Goal: Task Accomplishment & Management: Manage account settings

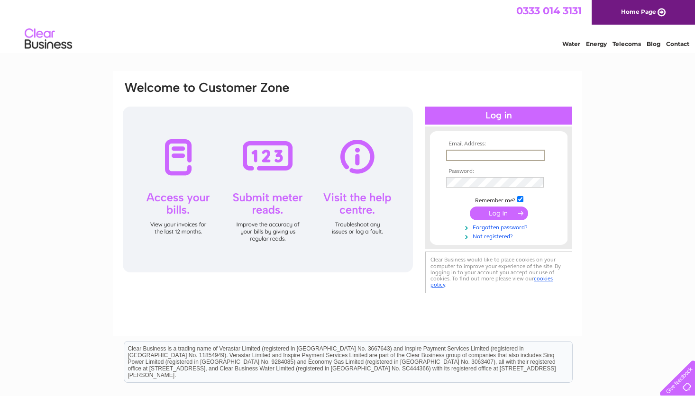
type input "info@adiseal.com"
click at [470, 207] on input "submit" at bounding box center [499, 213] width 58 height 13
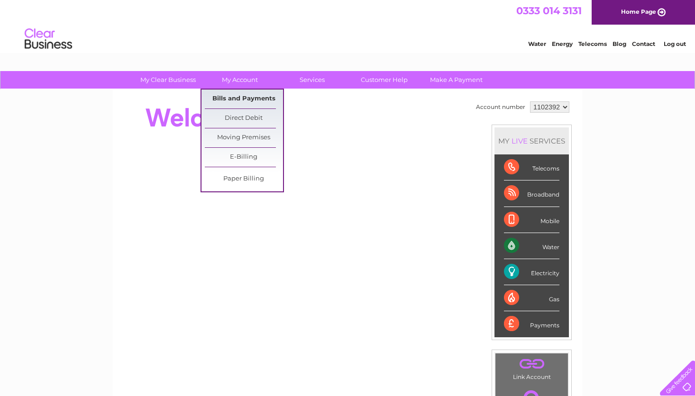
click at [250, 97] on link "Bills and Payments" at bounding box center [244, 99] width 78 height 19
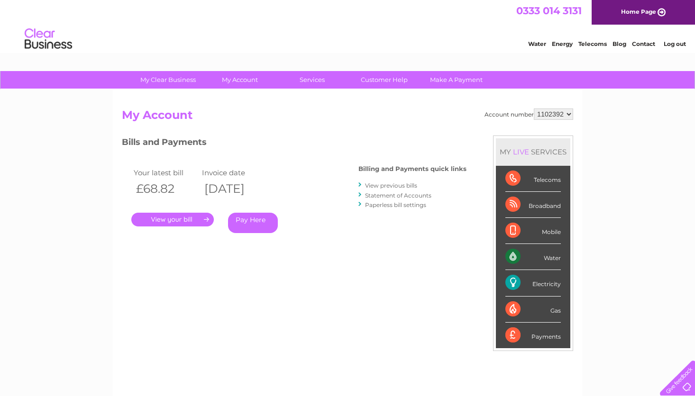
click at [170, 220] on link "." at bounding box center [172, 220] width 82 height 14
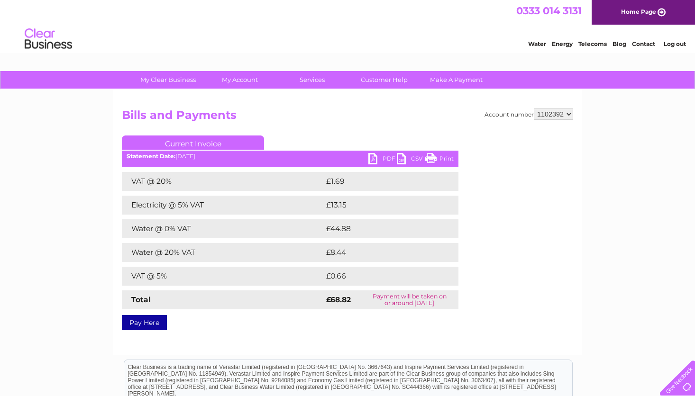
click at [386, 154] on link "PDF" at bounding box center [382, 160] width 28 height 14
